Goal: Information Seeking & Learning: Understand process/instructions

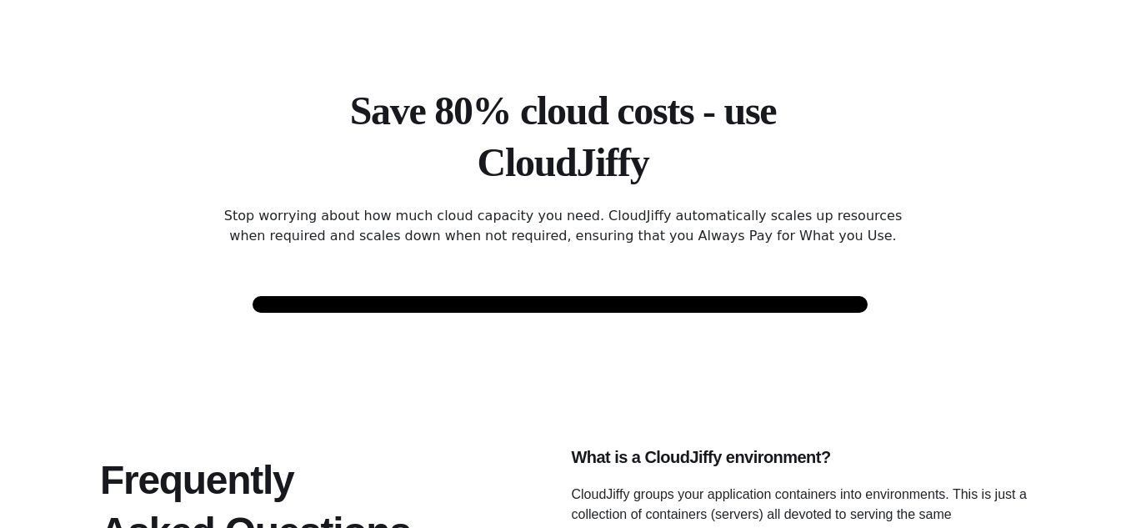
scroll to position [3036, 0]
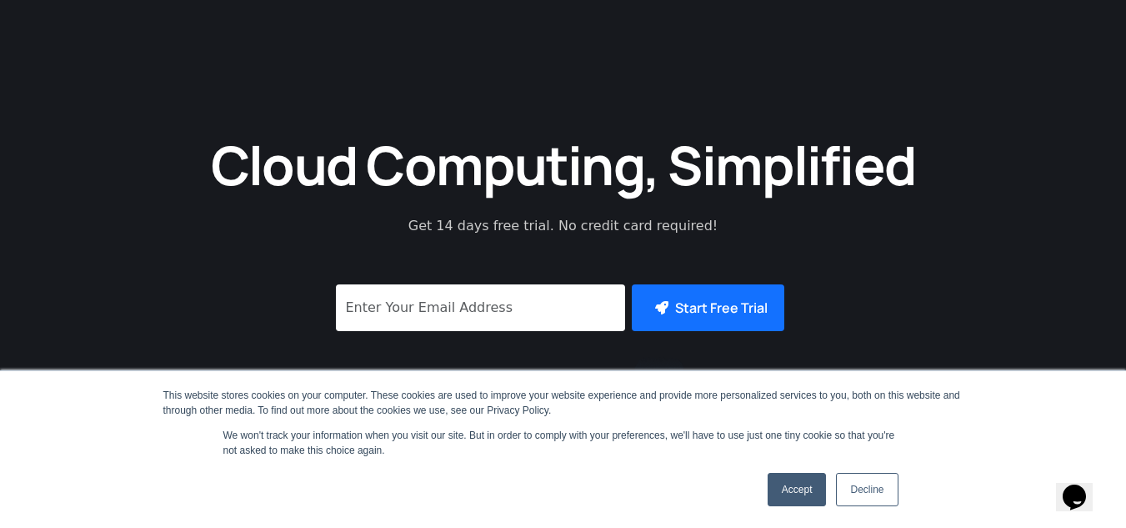
scroll to position [139, 0]
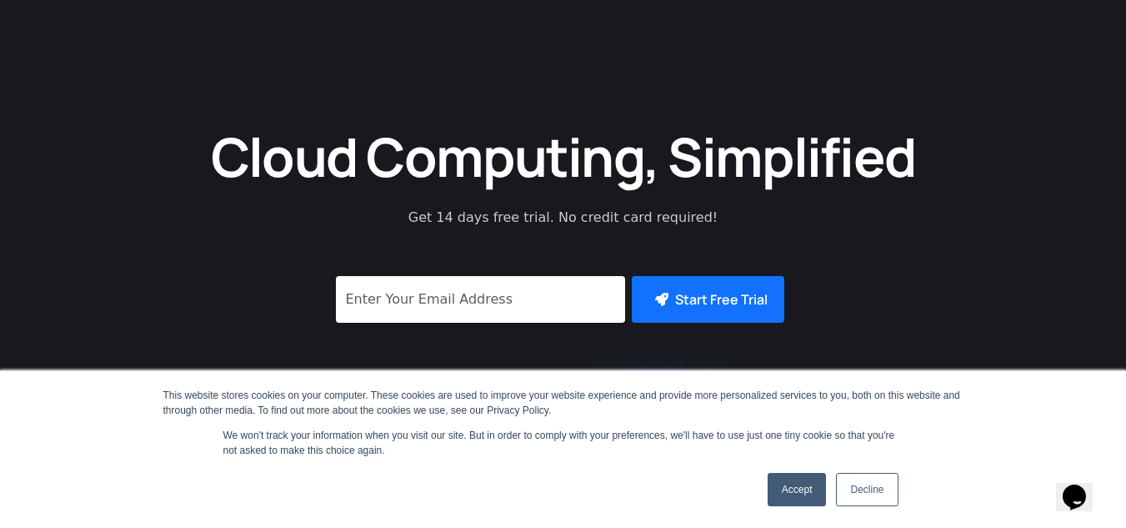
click at [809, 489] on link "Accept" at bounding box center [797, 489] width 59 height 33
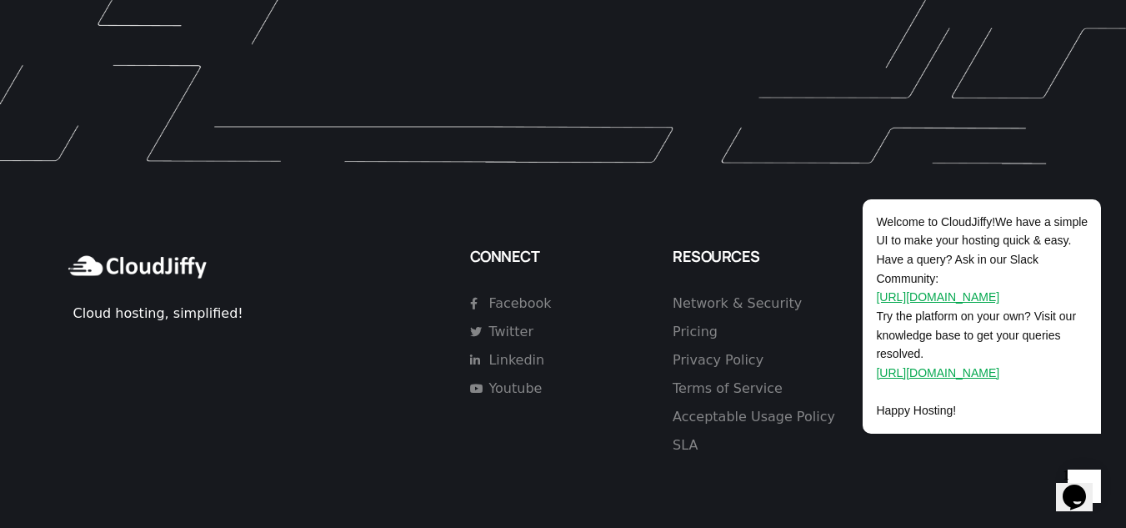
scroll to position [4868, 0]
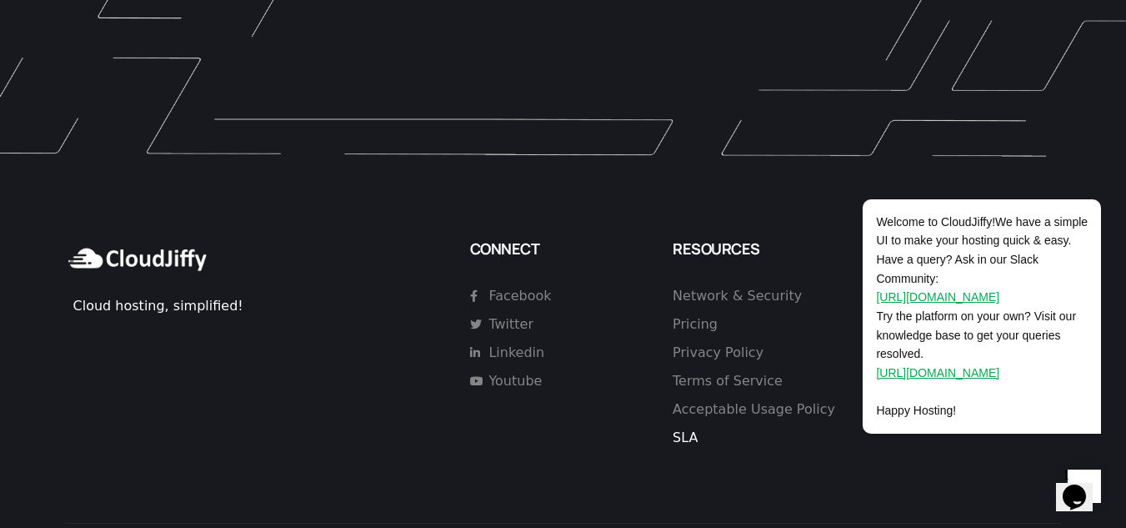
click at [684, 428] on span "SLA" at bounding box center [685, 438] width 25 height 20
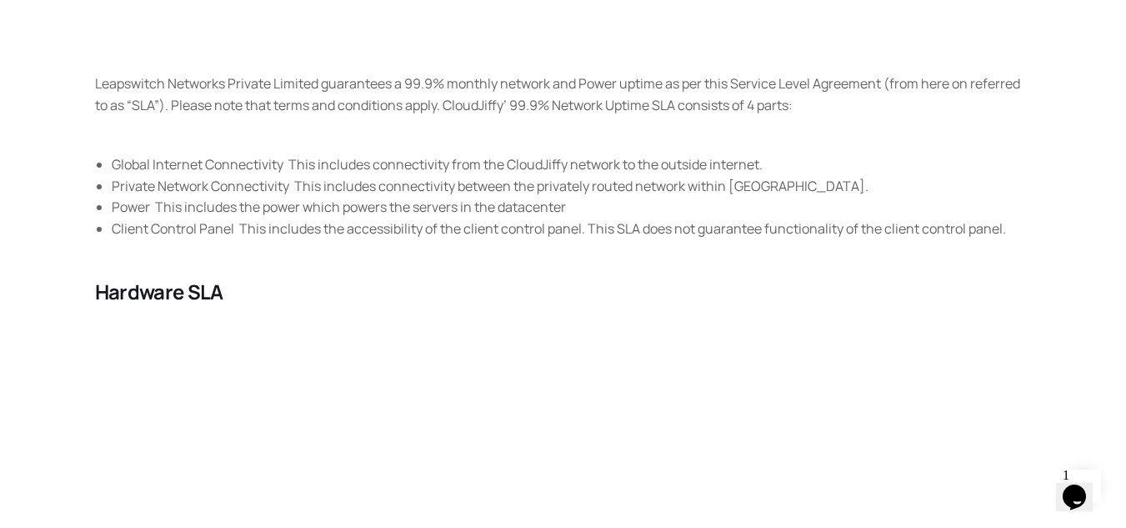
scroll to position [511, 0]
